Goal: Information Seeking & Learning: Learn about a topic

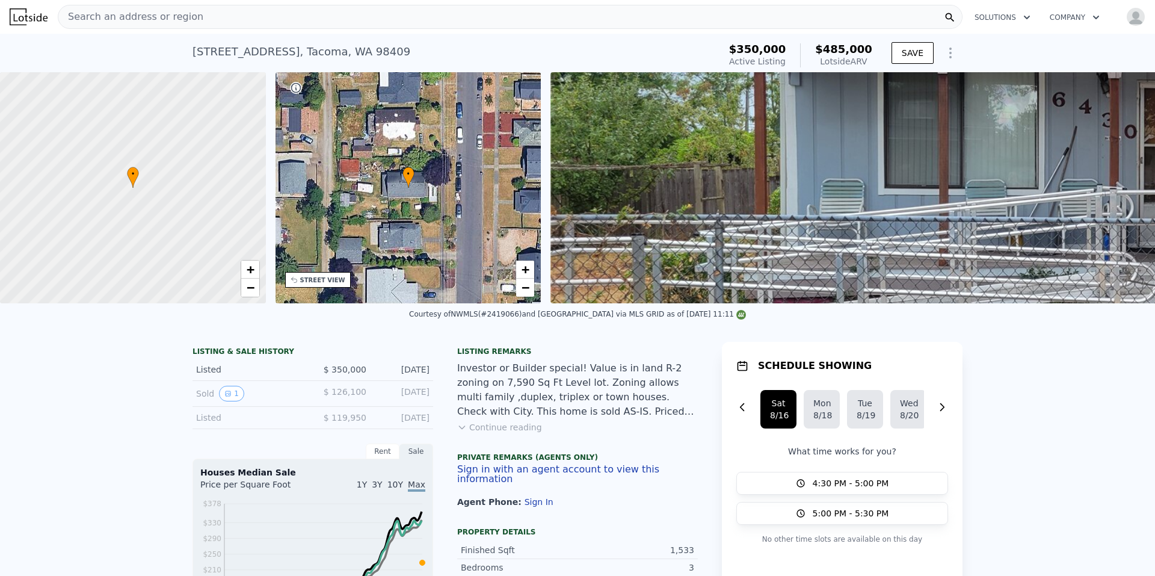
click at [217, 11] on div "Search an address or region" at bounding box center [510, 17] width 905 height 24
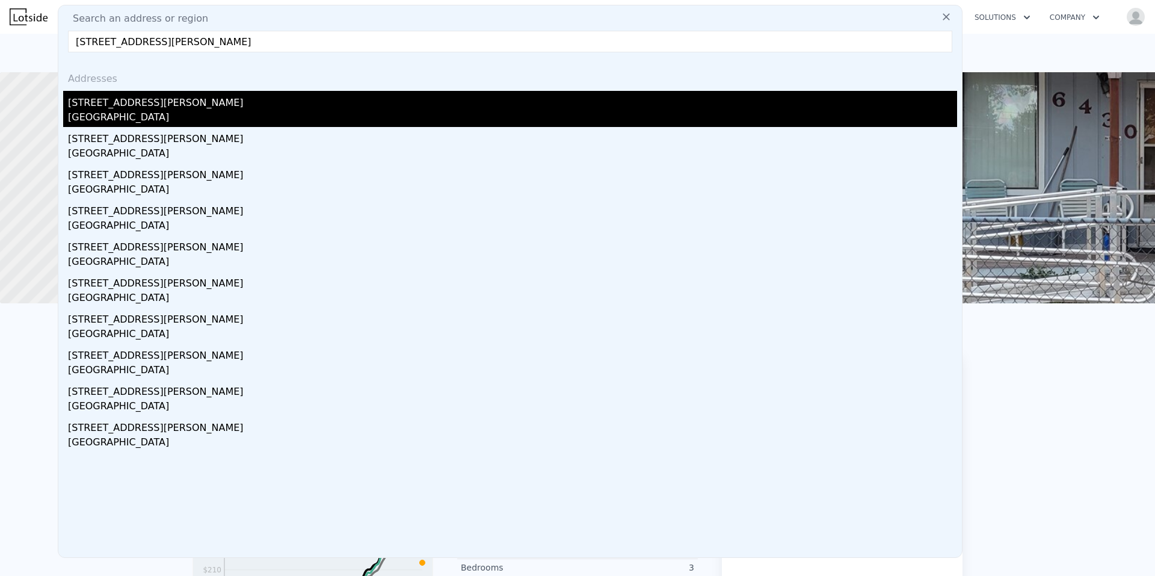
type input "[STREET_ADDRESS][PERSON_NAME]"
click at [124, 115] on div "[GEOGRAPHIC_DATA]" at bounding box center [512, 118] width 889 height 17
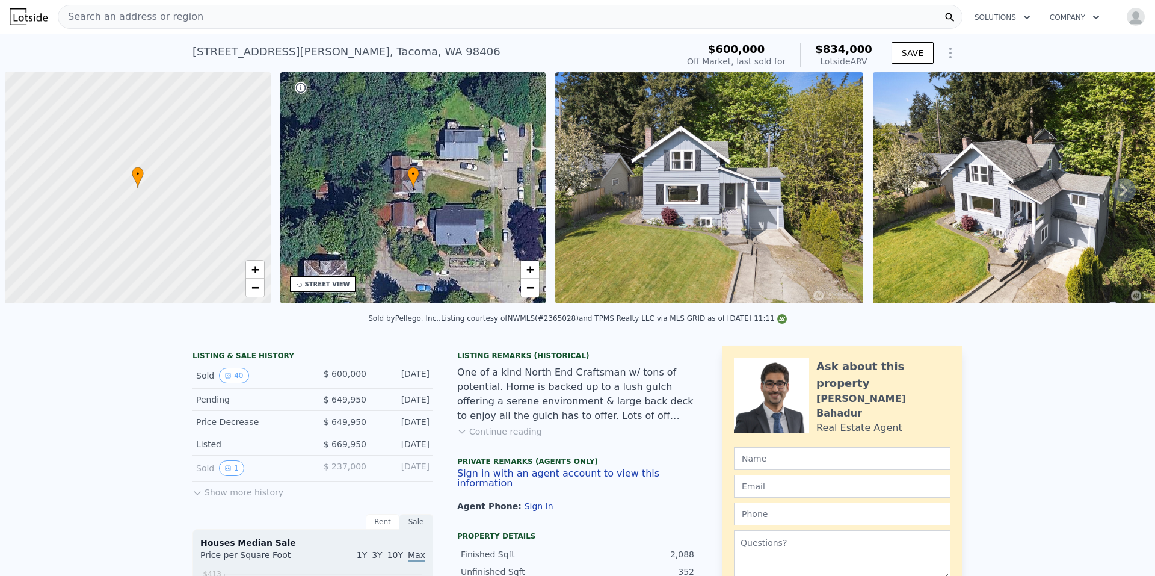
scroll to position [0, 5]
